Goal: Task Accomplishment & Management: Manage account settings

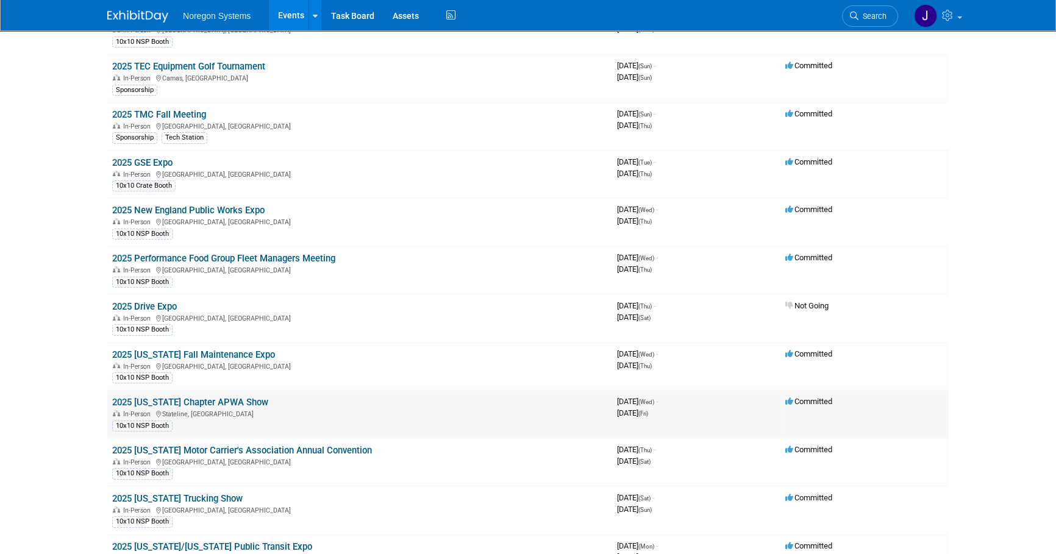
scroll to position [166, 0]
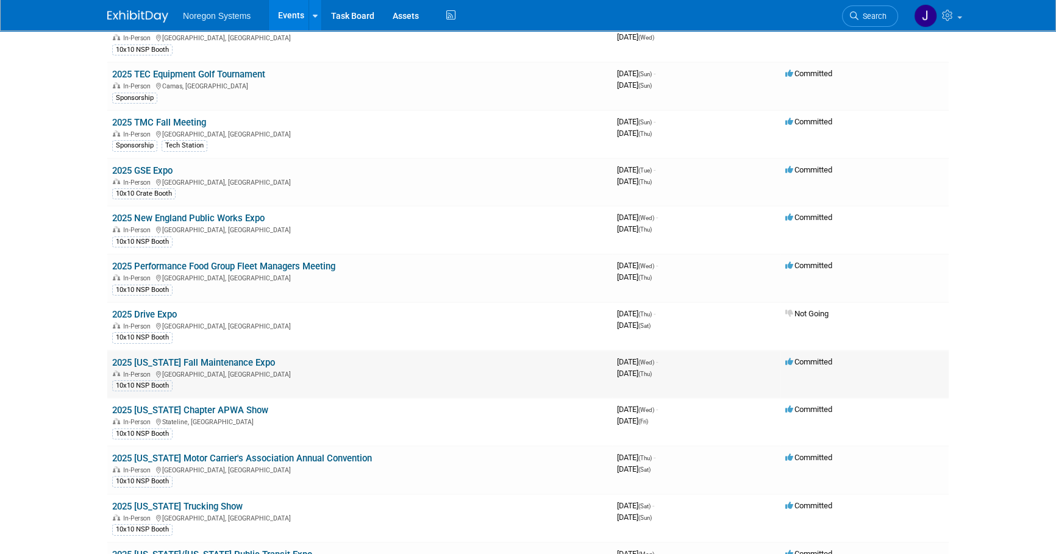
click at [235, 359] on link "2025 [US_STATE] Fall Maintenance Expo" at bounding box center [193, 362] width 163 height 11
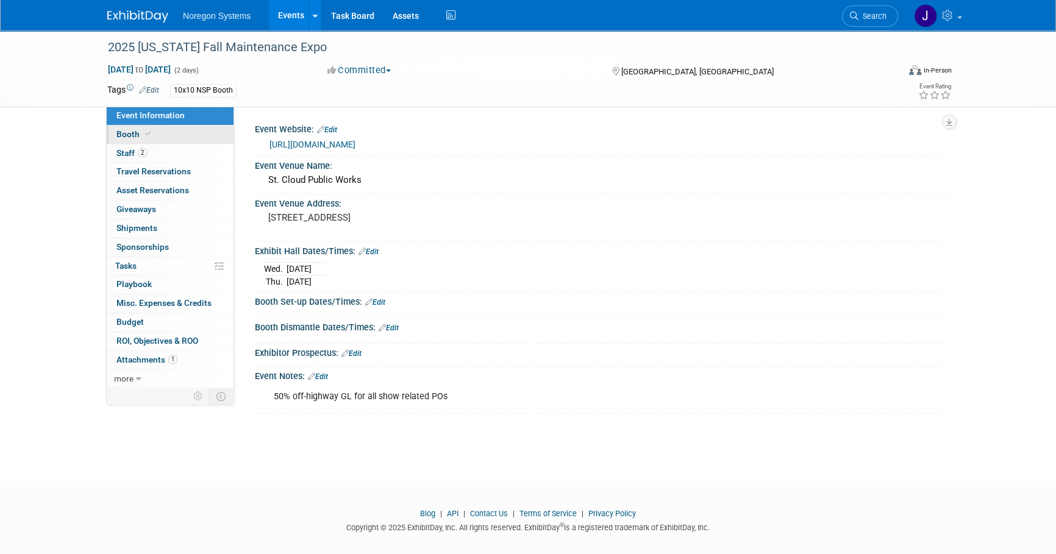
click at [153, 134] on link "Booth" at bounding box center [170, 135] width 127 height 18
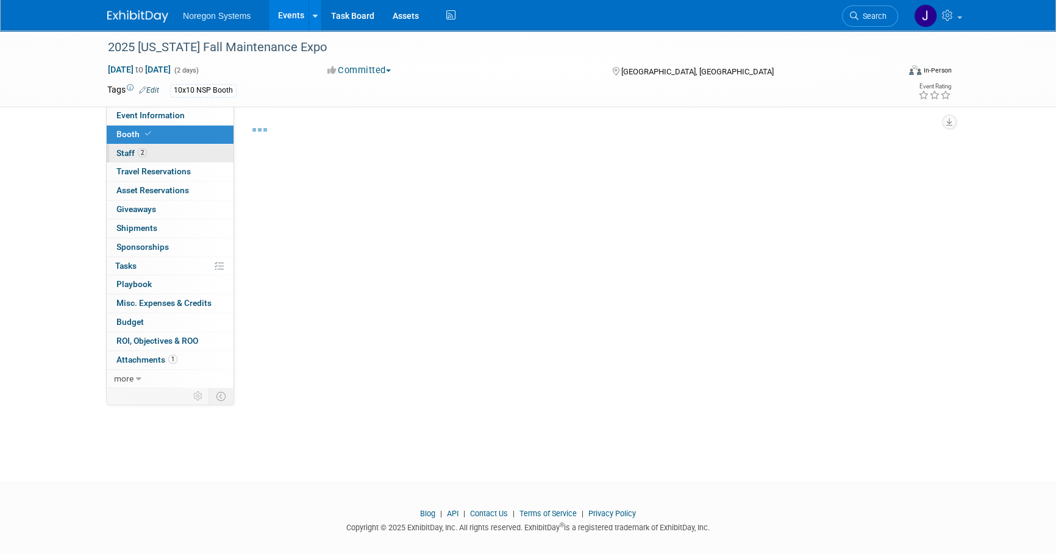
click at [157, 156] on link "2 Staff 2" at bounding box center [170, 154] width 127 height 18
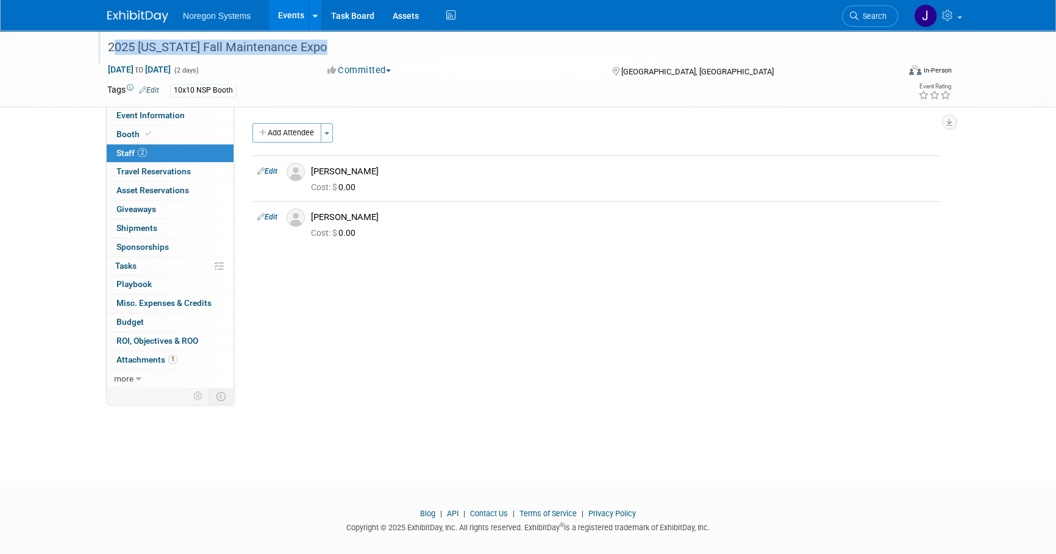
drag, startPoint x: 345, startPoint y: 50, endPoint x: 107, endPoint y: 46, distance: 238.5
click at [107, 46] on div "2025 [US_STATE] Fall Maintenance Expo" at bounding box center [492, 48] width 776 height 22
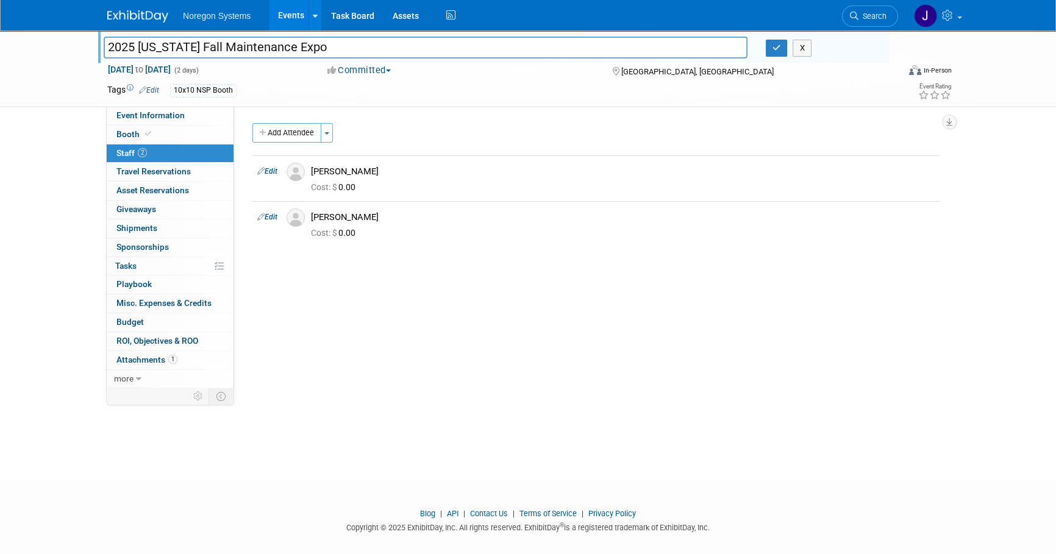
drag, startPoint x: 347, startPoint y: 51, endPoint x: 110, endPoint y: 44, distance: 237.3
click at [110, 44] on input "2025 [US_STATE] Fall Maintenance Expo" at bounding box center [426, 47] width 644 height 21
click at [204, 118] on link "Event Information" at bounding box center [170, 116] width 127 height 18
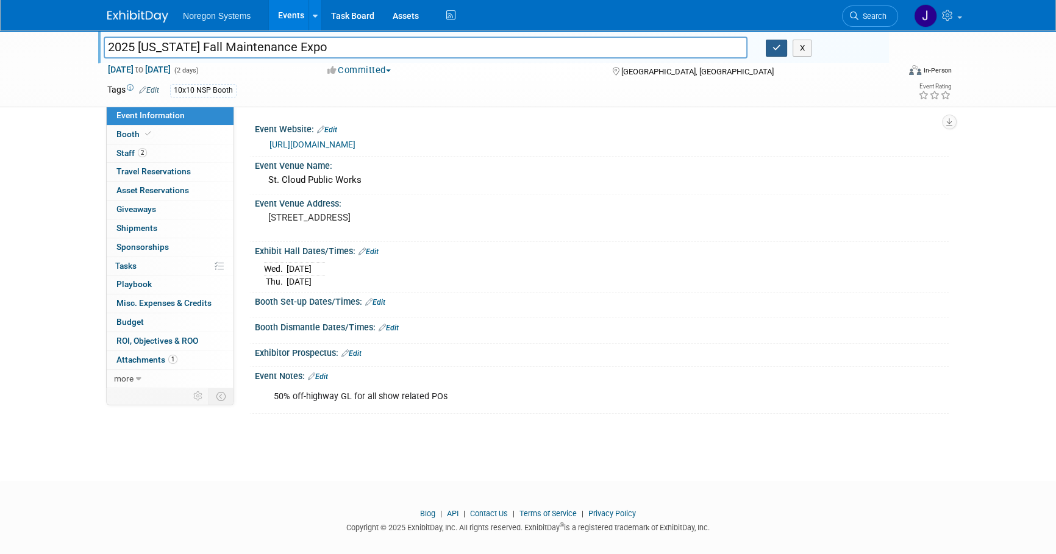
click at [776, 49] on icon "button" at bounding box center [777, 48] width 9 height 8
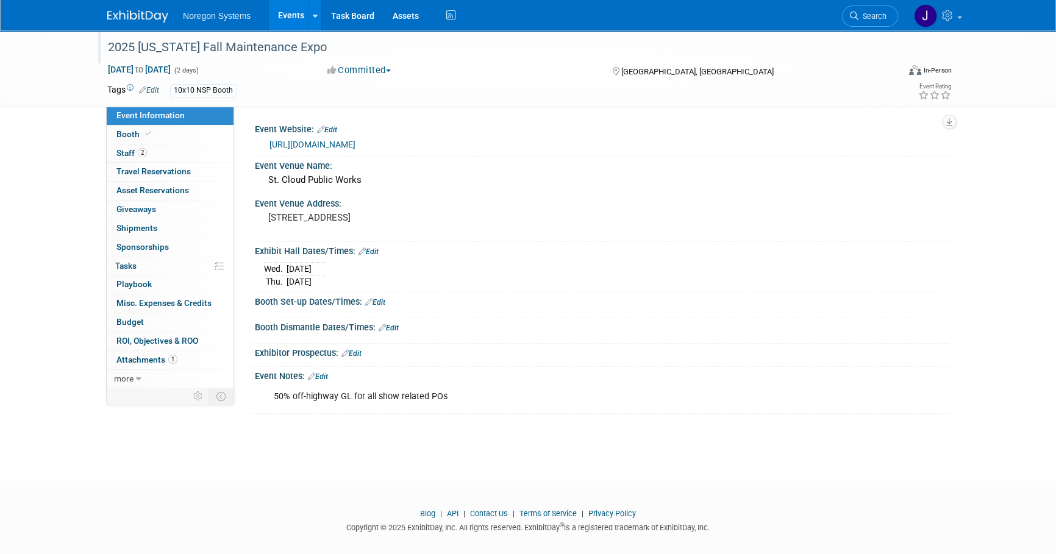
click at [155, 21] on img at bounding box center [137, 16] width 61 height 12
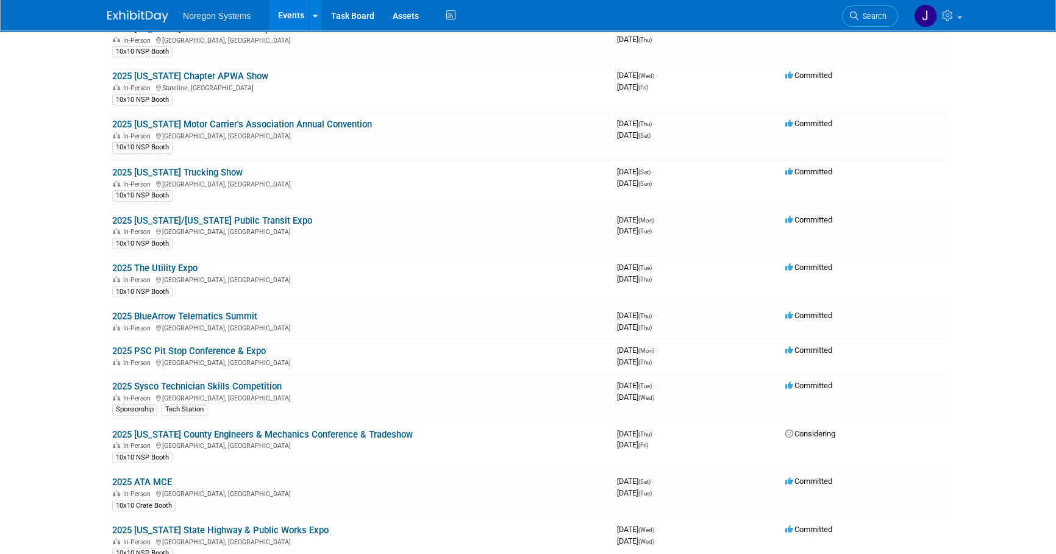
scroll to position [499, 0]
drag, startPoint x: 171, startPoint y: 264, endPoint x: 486, endPoint y: 330, distance: 322.1
click at [171, 265] on link "2025 The Utility Expo" at bounding box center [154, 269] width 85 height 11
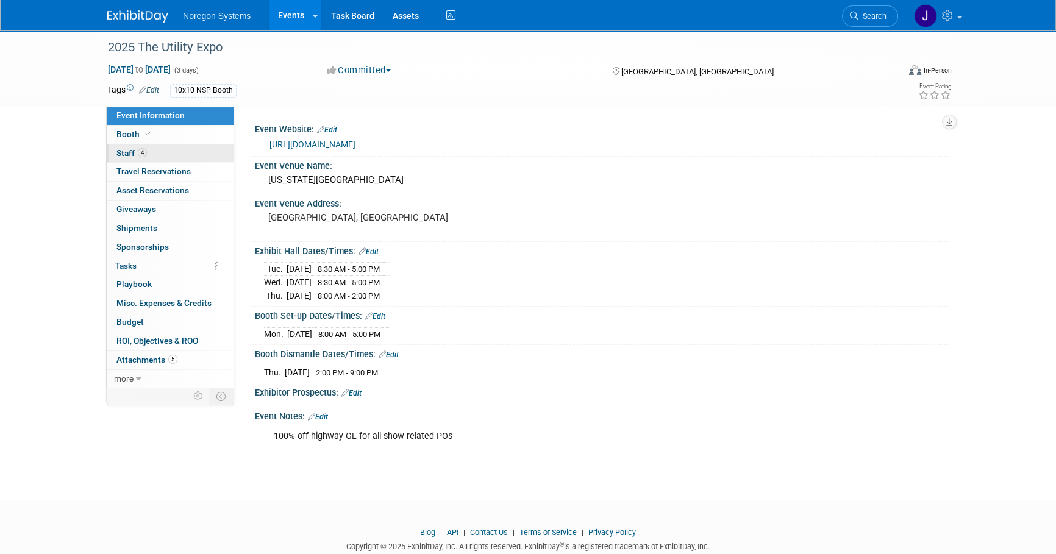
click at [186, 158] on link "4 Staff 4" at bounding box center [170, 154] width 127 height 18
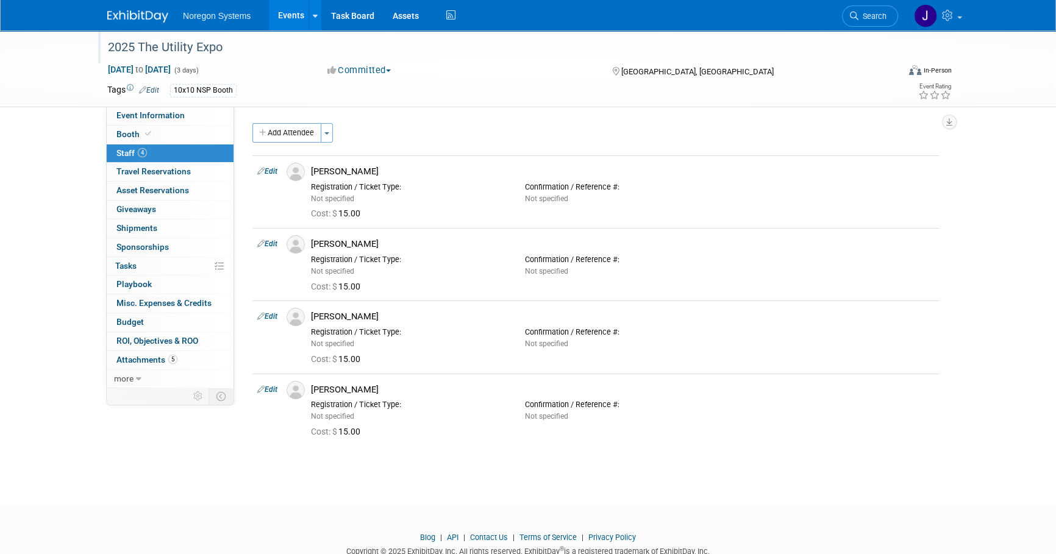
click at [218, 48] on div "2025 The Utility Expo" at bounding box center [492, 48] width 776 height 22
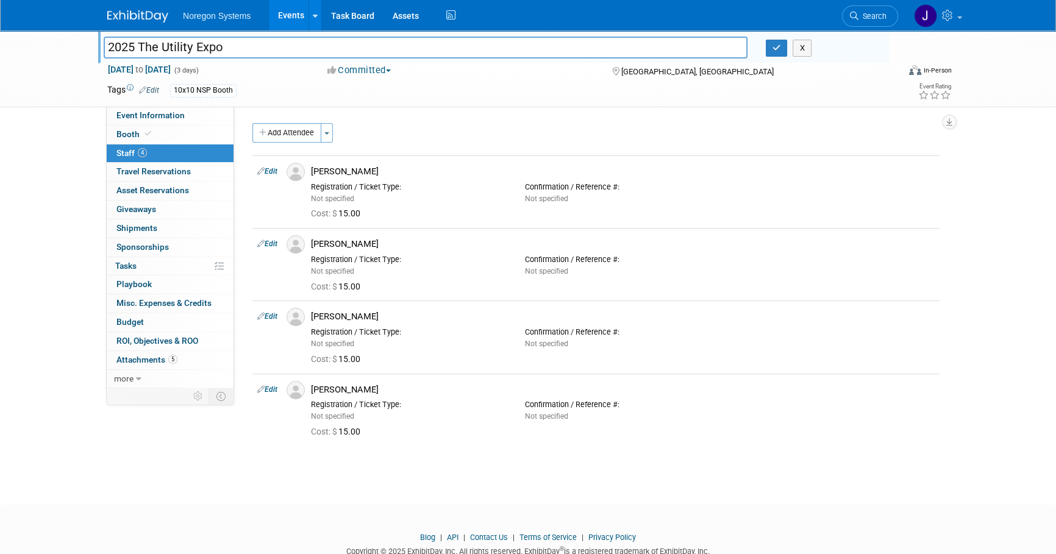
drag, startPoint x: 230, startPoint y: 48, endPoint x: 89, endPoint y: 51, distance: 140.9
click at [89, 51] on div "2025 The Utility Expo 2025 The Utility Expo X Oct 7, 2025 to Oct 9, 2025 (3 day…" at bounding box center [528, 68] width 1056 height 77
click at [298, 242] on img at bounding box center [296, 244] width 18 height 18
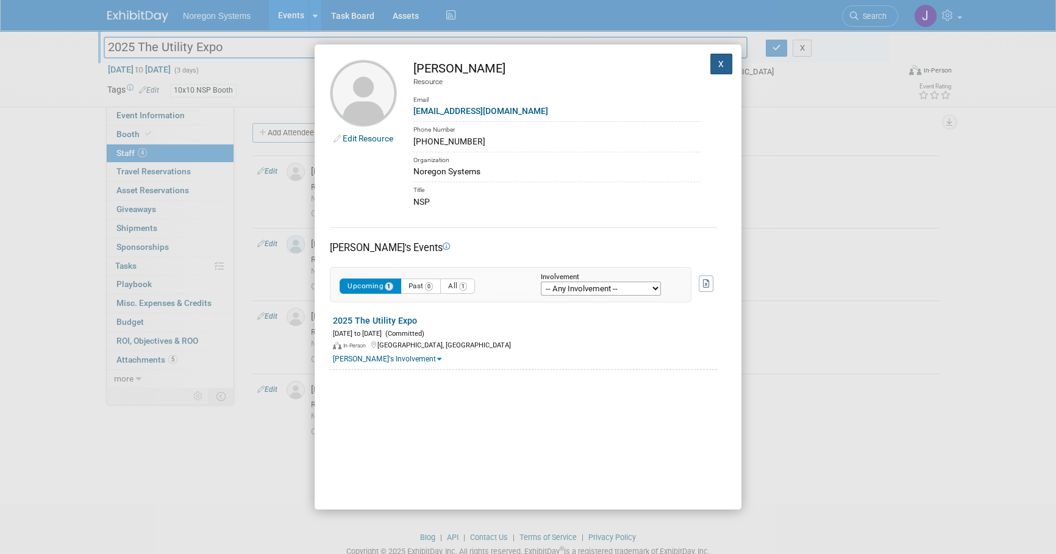
click at [715, 65] on button "X" at bounding box center [722, 64] width 22 height 21
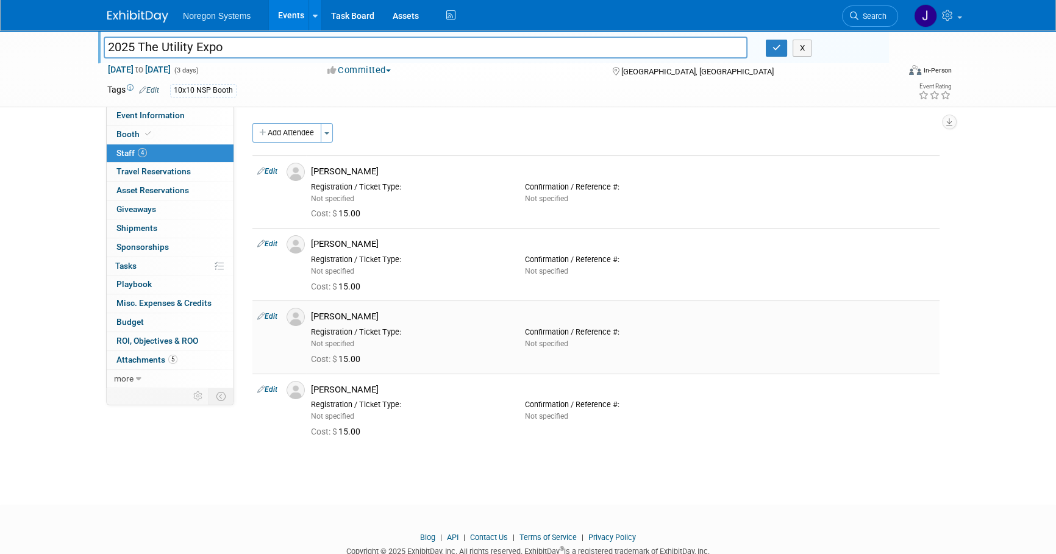
click at [302, 315] on img at bounding box center [296, 317] width 18 height 18
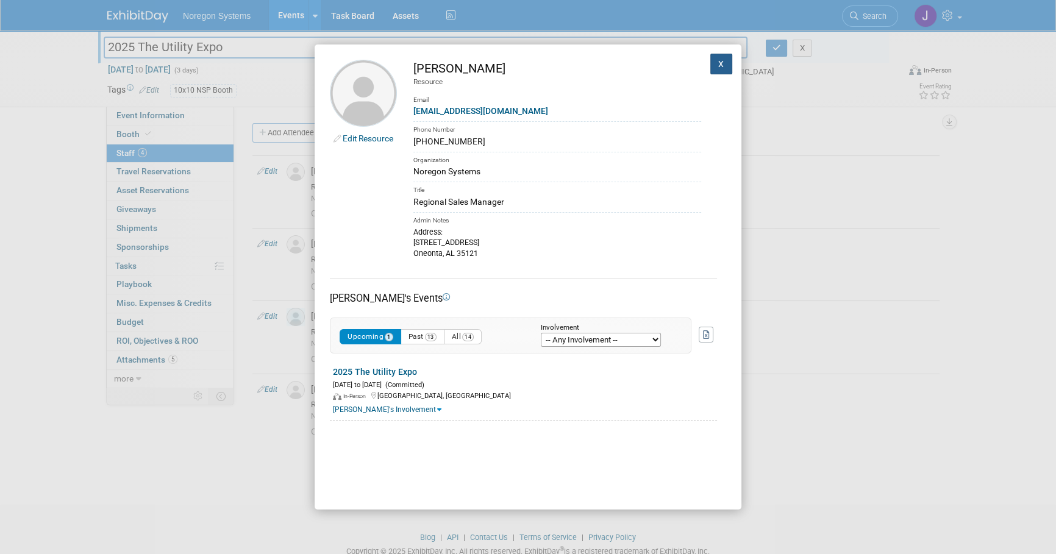
click at [711, 63] on button "X" at bounding box center [722, 64] width 22 height 21
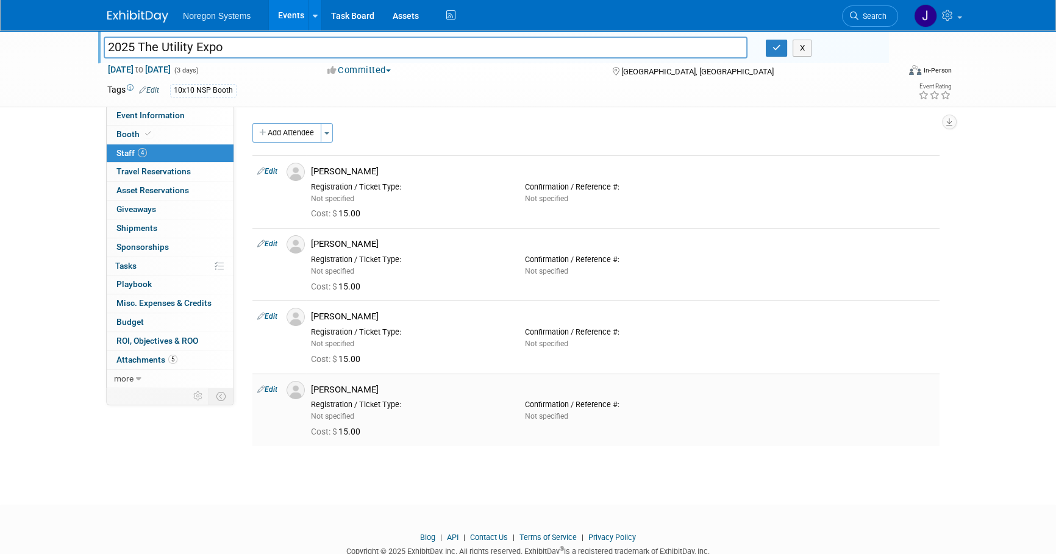
click at [301, 395] on img at bounding box center [296, 390] width 18 height 18
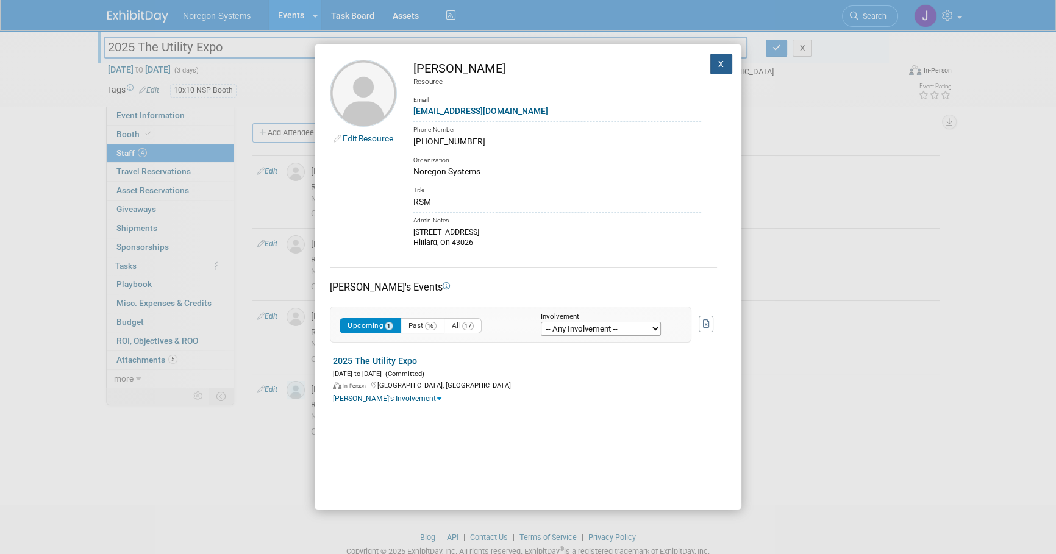
click at [716, 68] on button "X" at bounding box center [722, 64] width 22 height 21
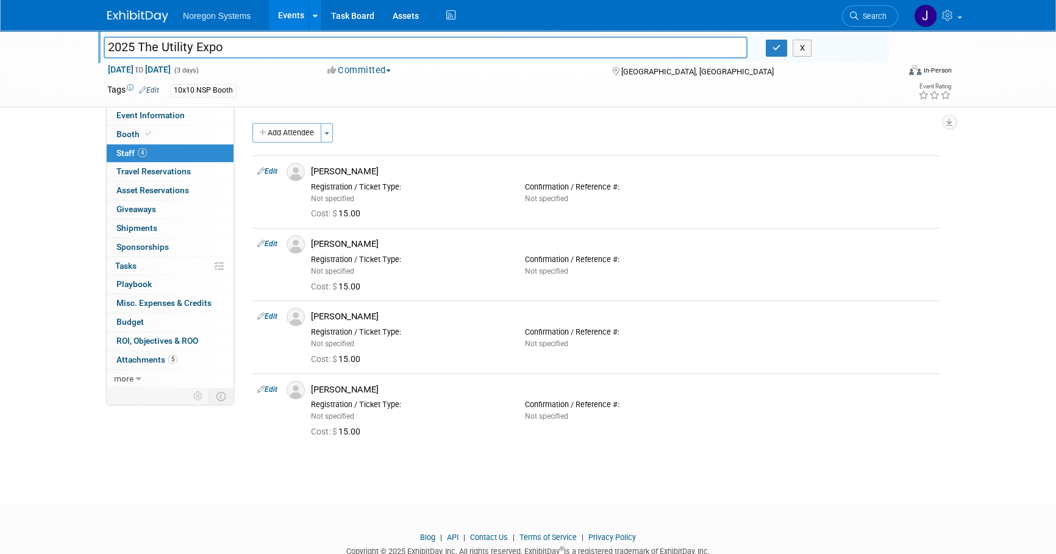
click at [298, 171] on img at bounding box center [296, 172] width 18 height 18
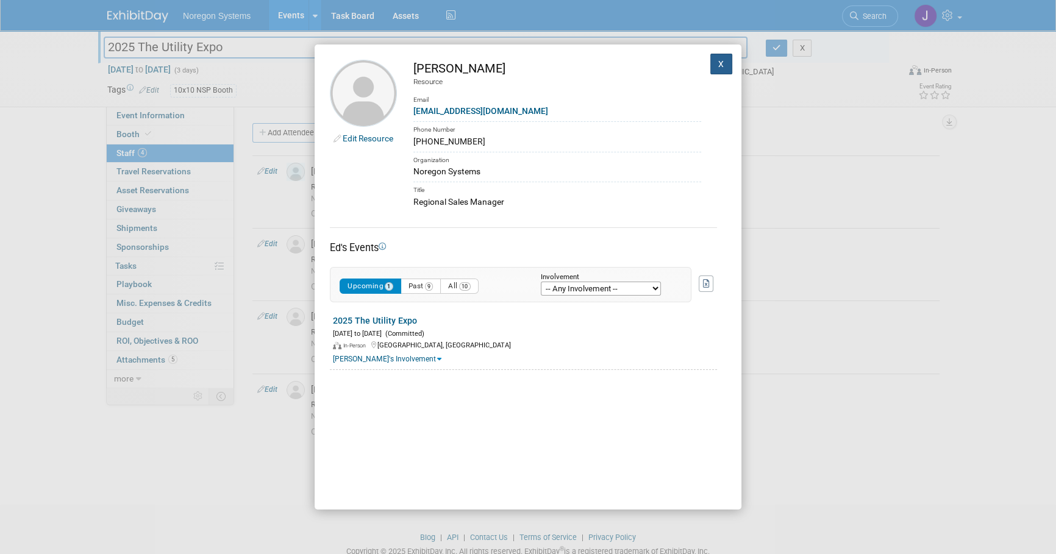
click at [714, 64] on button "X" at bounding box center [722, 64] width 22 height 21
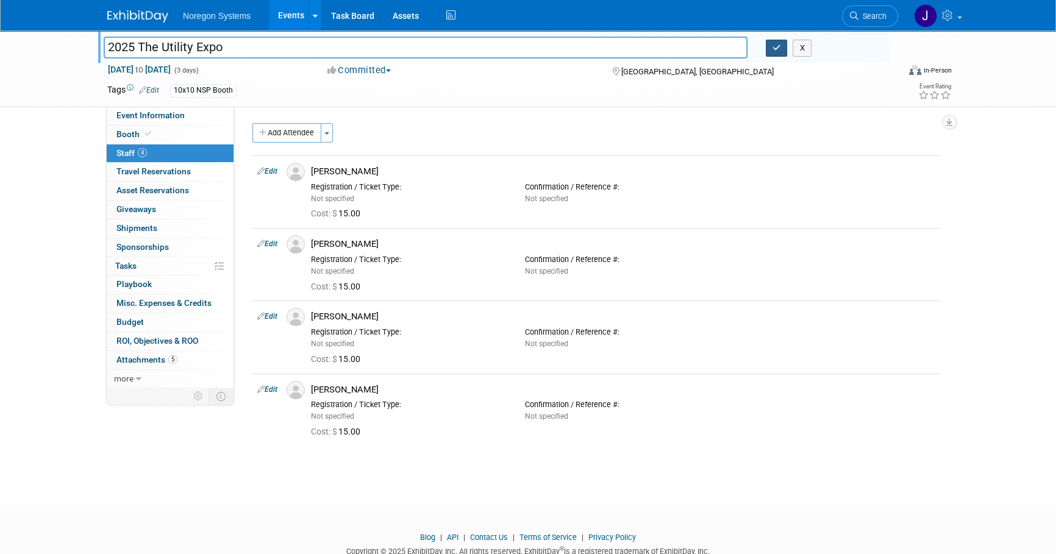
click at [779, 48] on icon "button" at bounding box center [777, 48] width 9 height 8
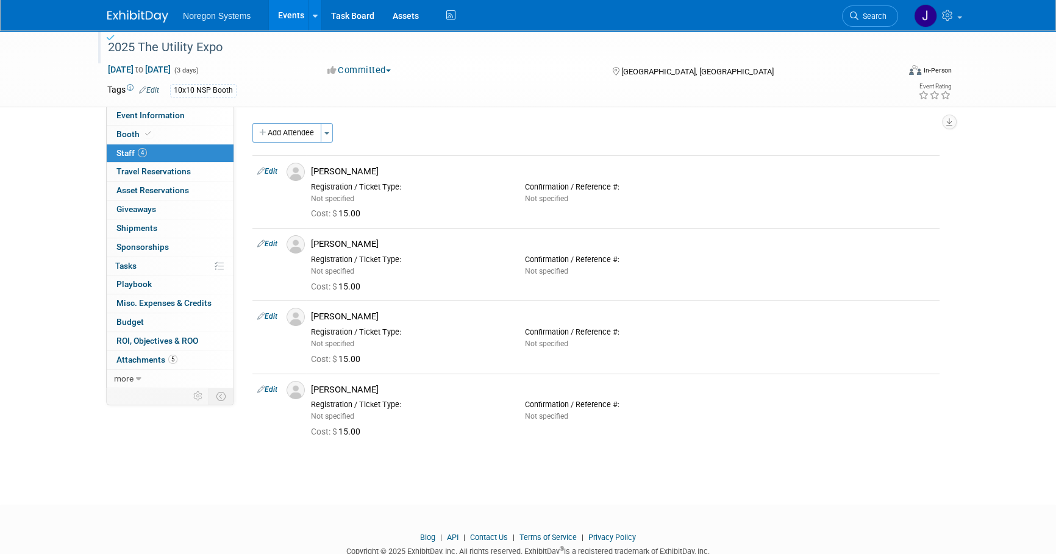
drag, startPoint x: 143, startPoint y: 13, endPoint x: 238, endPoint y: 28, distance: 96.4
click at [145, 12] on img at bounding box center [137, 16] width 61 height 12
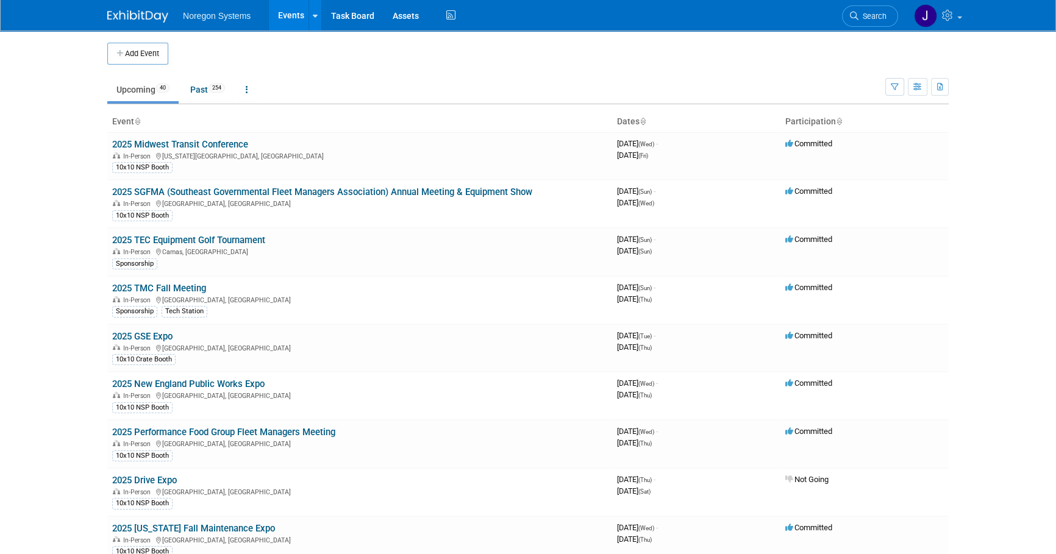
click at [128, 90] on link "Upcoming 40" at bounding box center [142, 89] width 71 height 23
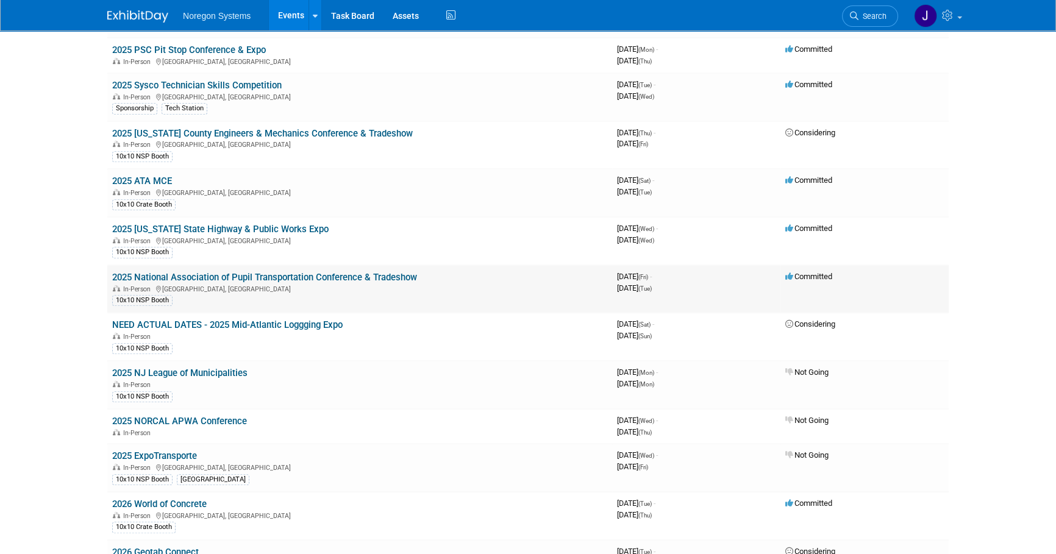
scroll to position [776, 0]
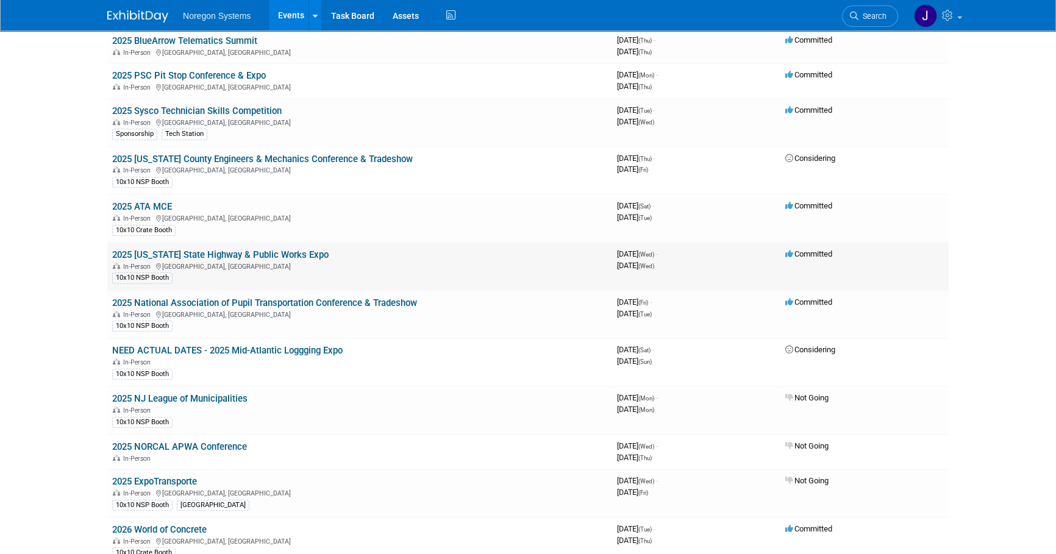
click at [272, 252] on link "2025 [US_STATE] State Highway & Public Works Expo" at bounding box center [220, 254] width 217 height 11
